Goal: Find contact information: Obtain details needed to contact an individual or organization

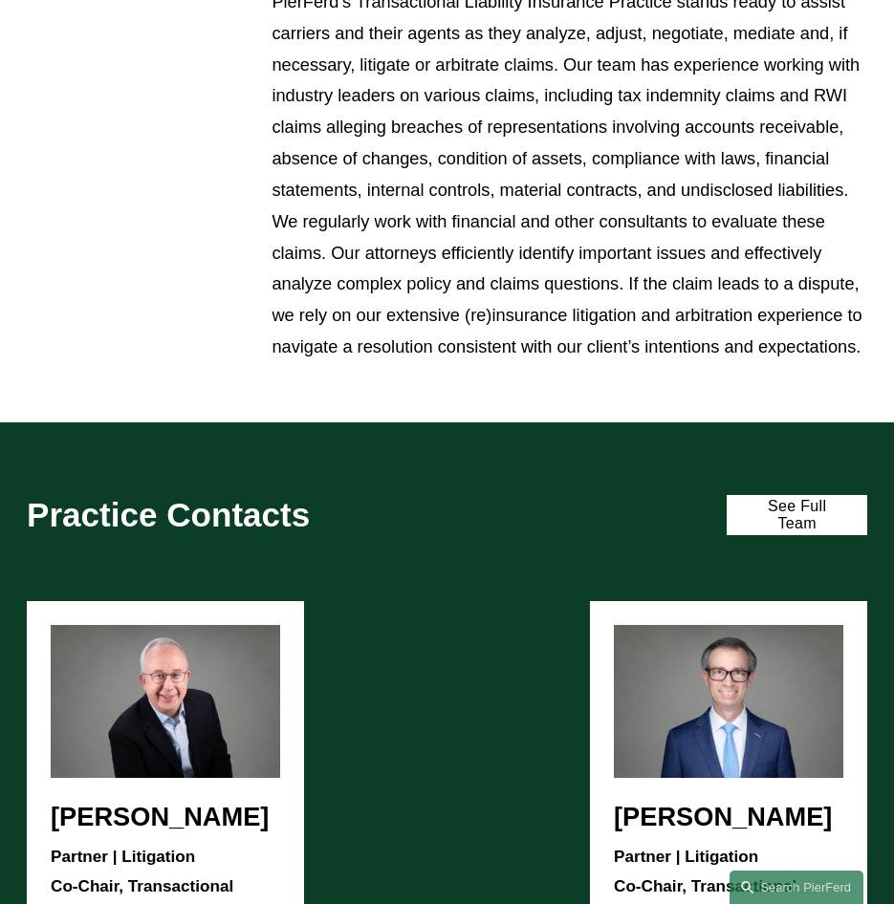
scroll to position [956, 0]
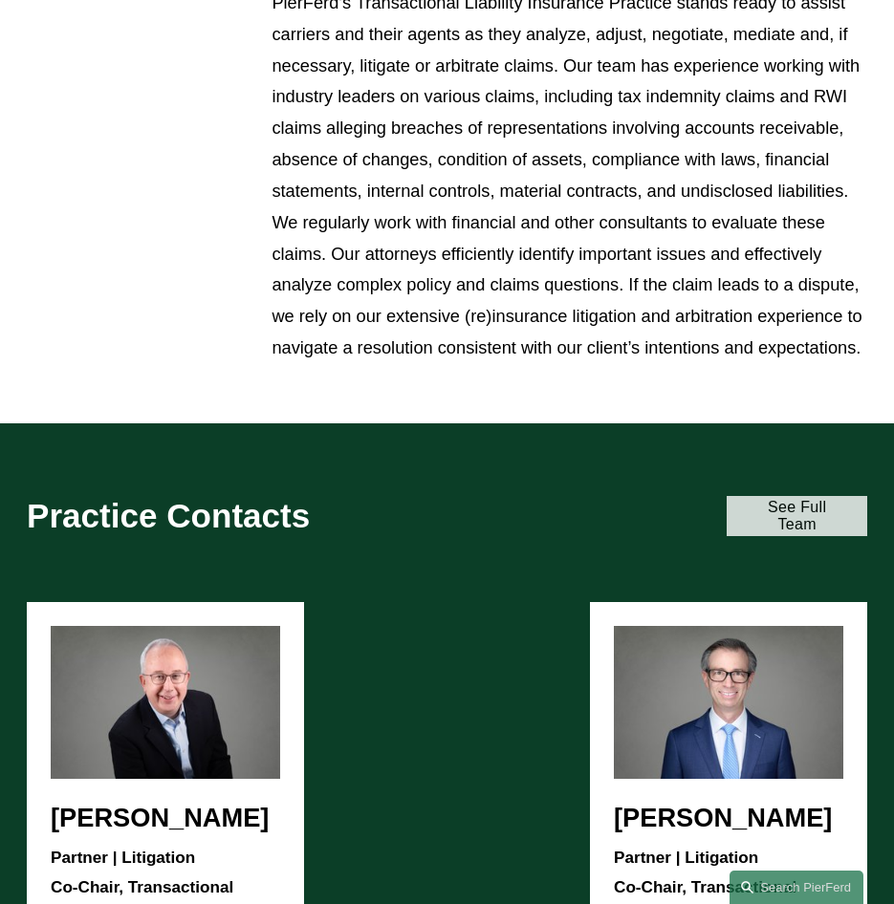
drag, startPoint x: 730, startPoint y: 494, endPoint x: 758, endPoint y: 504, distance: 29.3
click at [732, 496] on div "Practice Contacts See Full Team" at bounding box center [447, 497] width 894 height 149
click at [783, 512] on link "See Full Team" at bounding box center [796, 516] width 140 height 41
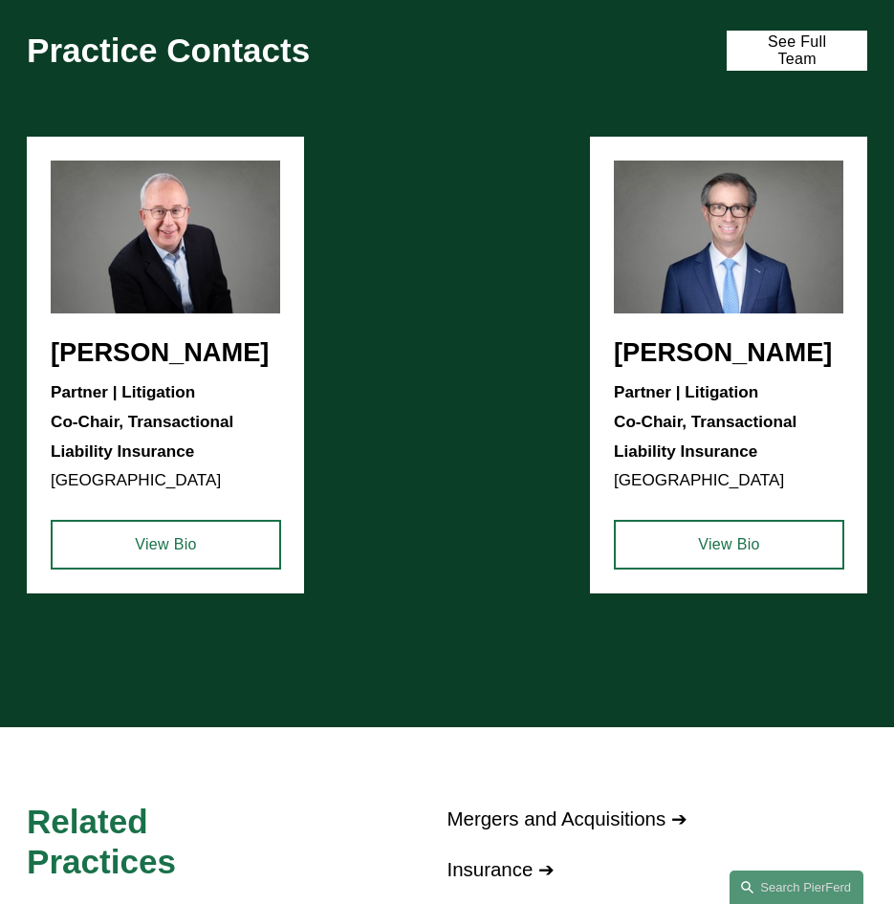
scroll to position [1434, 0]
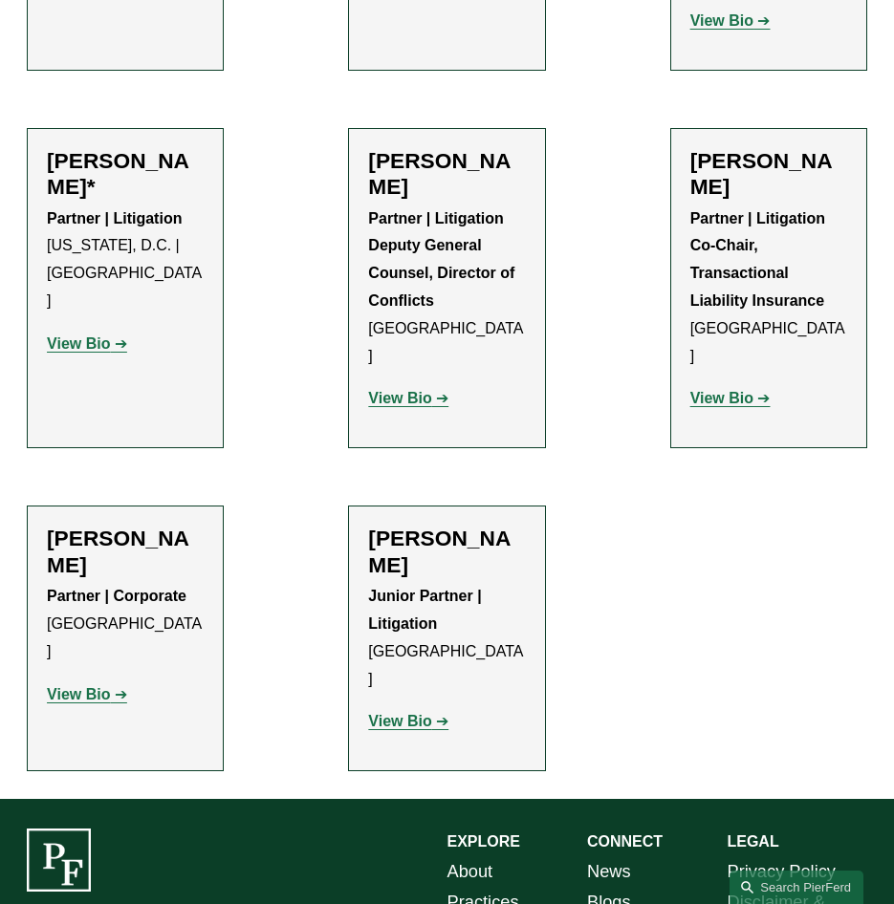
scroll to position [1051, 0]
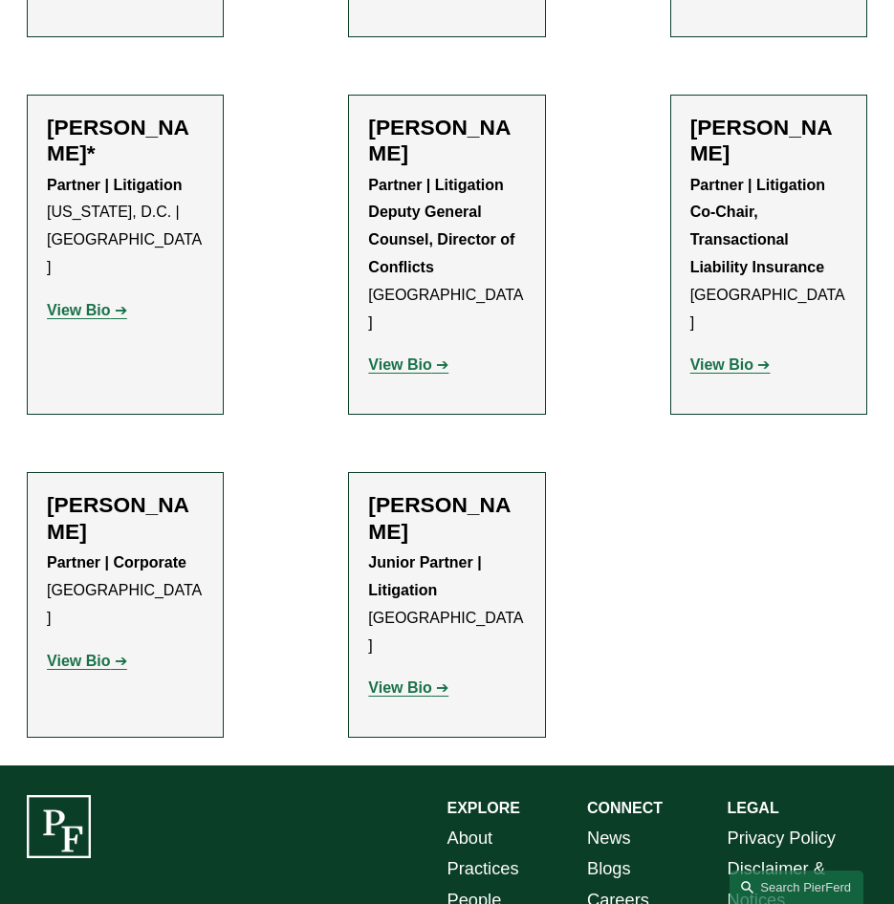
click at [416, 675] on p "View Bio" at bounding box center [446, 689] width 157 height 28
click at [418, 680] on strong "View Bio" at bounding box center [399, 688] width 63 height 16
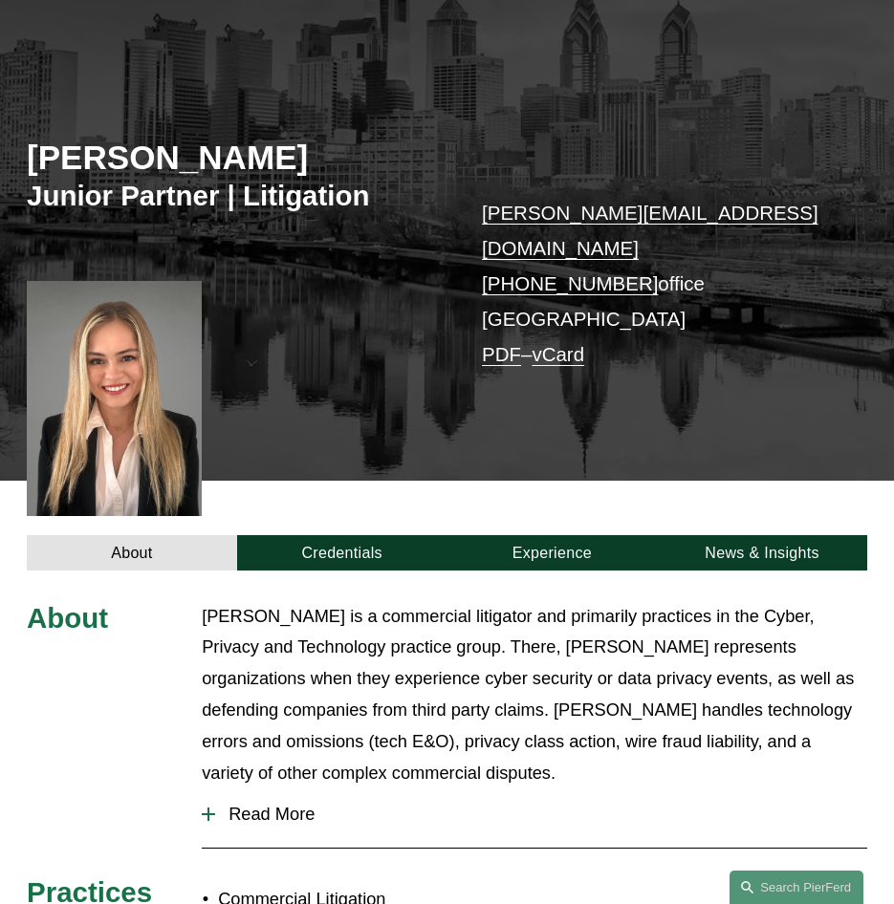
scroll to position [382, 0]
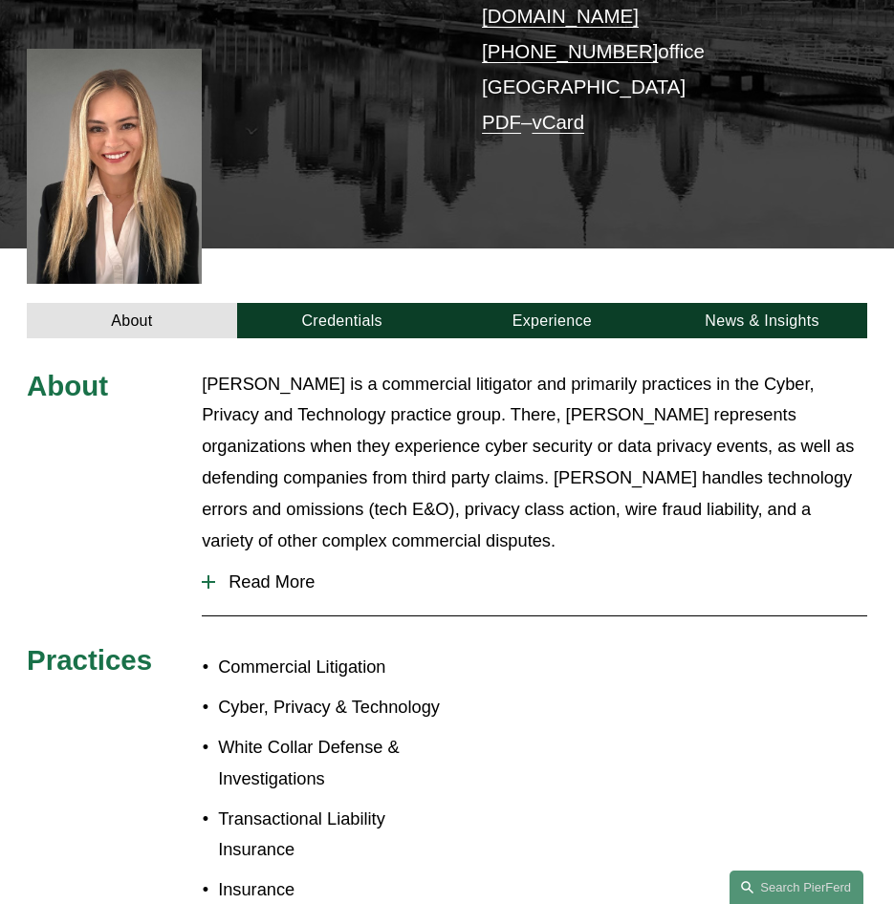
click at [265, 572] on span "Read More" at bounding box center [541, 582] width 652 height 21
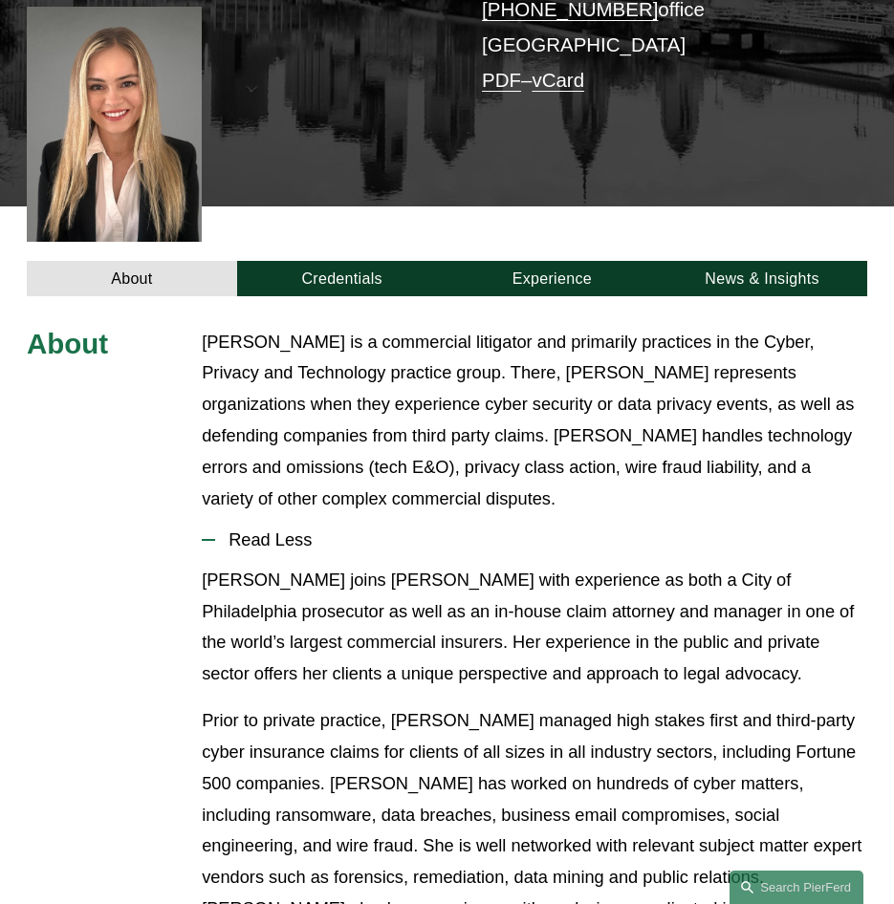
scroll to position [0, 0]
